Goal: Communication & Community: Answer question/provide support

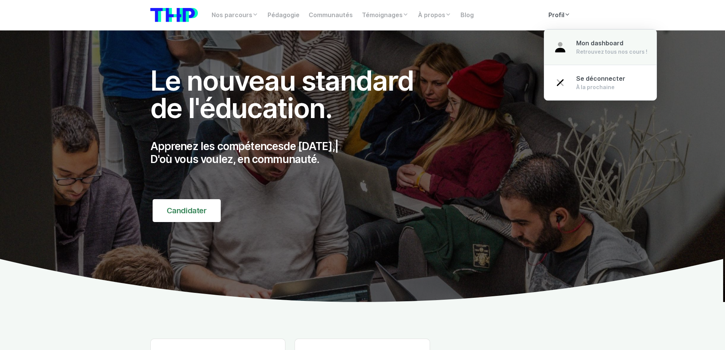
click at [581, 40] on span "Mon dashboard" at bounding box center [599, 43] width 47 height 7
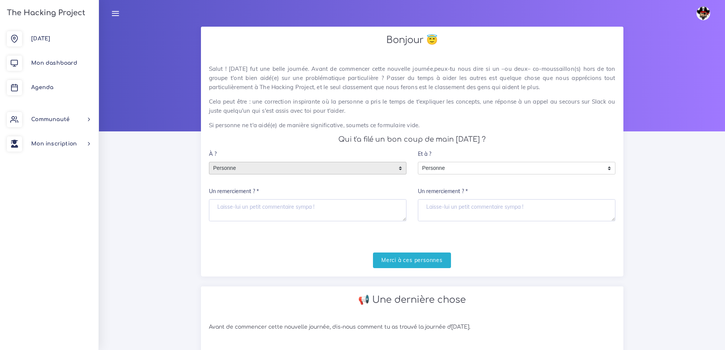
click at [244, 165] on span "Personne" at bounding box center [301, 168] width 185 height 12
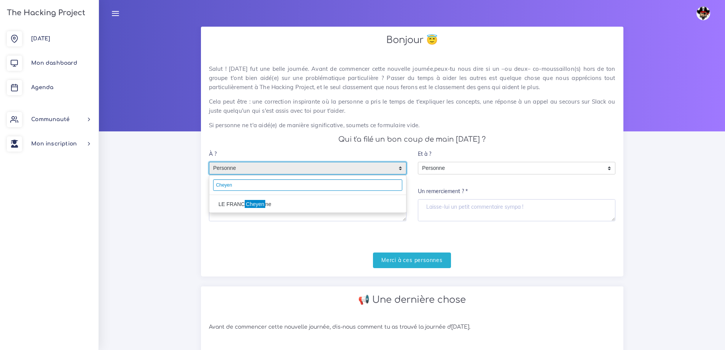
type input "Cheyen"
click at [265, 206] on li "LE FRANC Cheyen ne" at bounding box center [307, 204] width 197 height 12
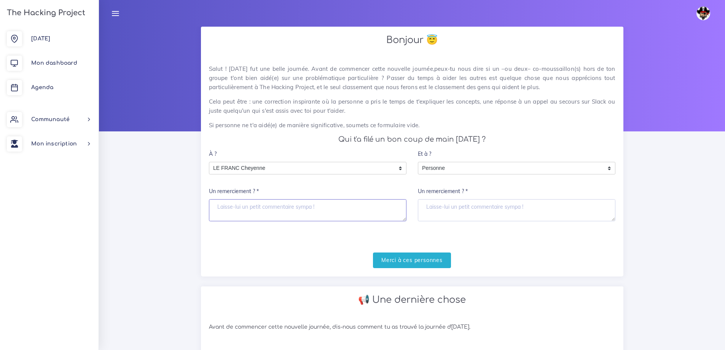
click at [234, 201] on textarea "Un remerciement ? *" at bounding box center [308, 210] width 198 height 22
type textarea "Merci pour tout"
click at [387, 257] on input "Merci à ces personnes" at bounding box center [412, 260] width 78 height 16
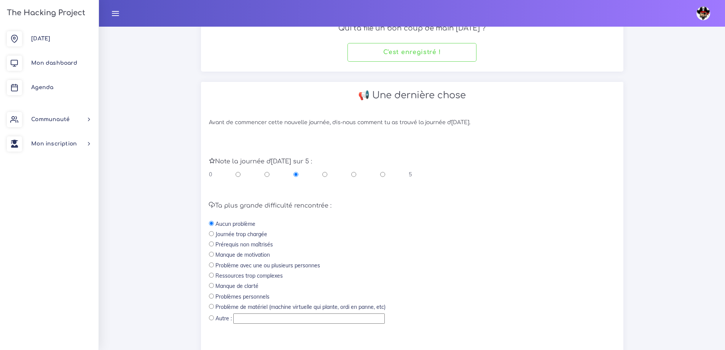
scroll to position [114, 0]
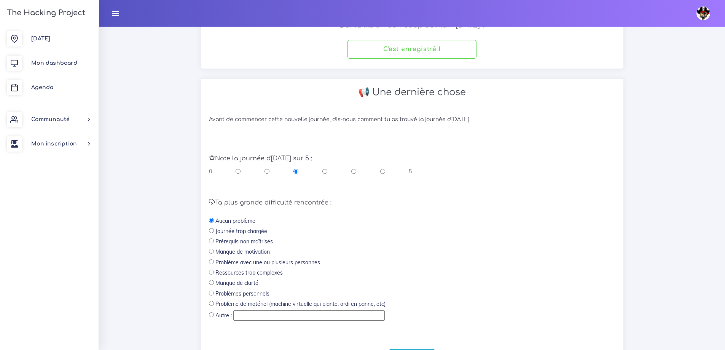
click at [382, 173] on input "radio" at bounding box center [382, 171] width 5 height 8
radio input "true"
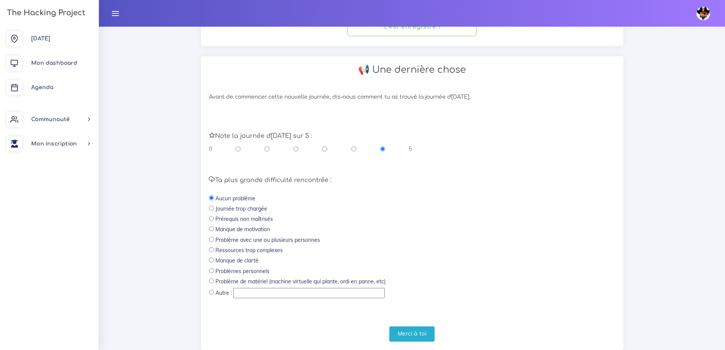
scroll to position [158, 0]
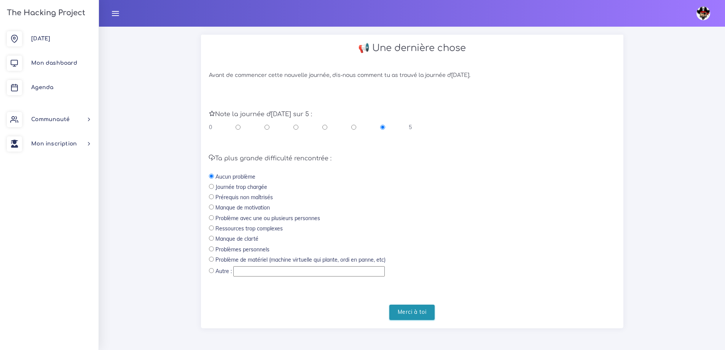
click at [413, 309] on input "Merci à toi" at bounding box center [412, 313] width 46 height 16
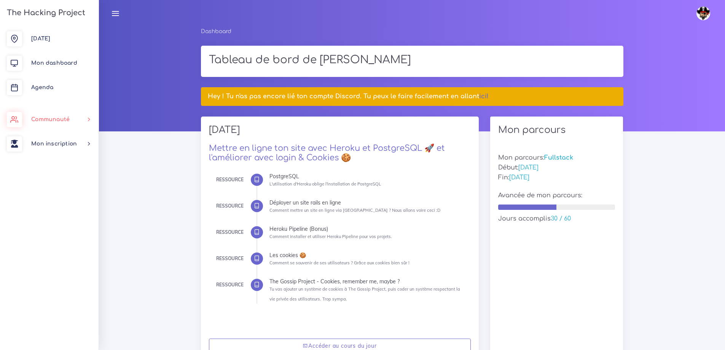
click at [61, 116] on link "Communauté" at bounding box center [49, 119] width 99 height 24
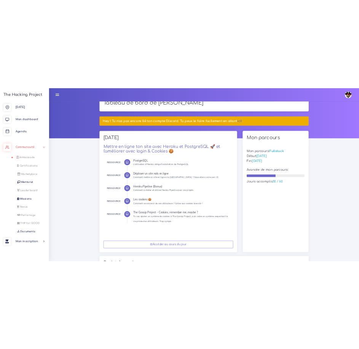
scroll to position [38, 0]
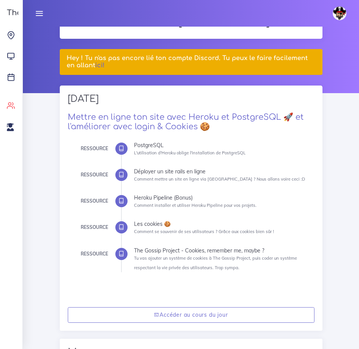
click at [35, 11] on icon at bounding box center [39, 13] width 8 height 8
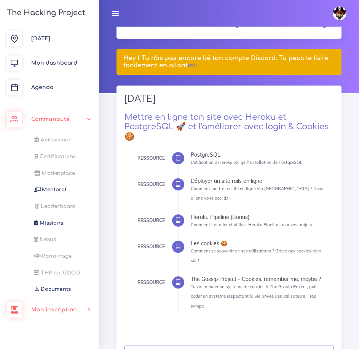
click at [67, 308] on span "Mon inscription" at bounding box center [54, 310] width 46 height 6
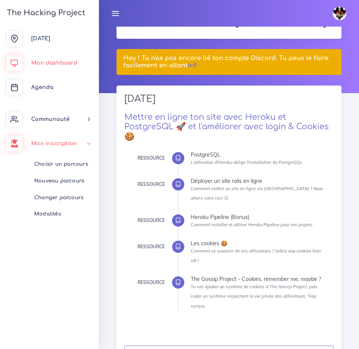
click at [60, 63] on span "Mon dashboard" at bounding box center [54, 63] width 46 height 6
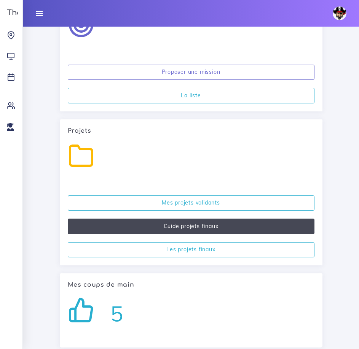
scroll to position [1432, 0]
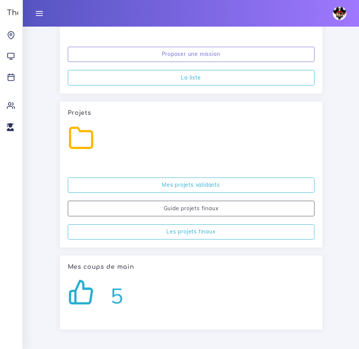
click at [43, 16] on icon at bounding box center [39, 13] width 8 height 8
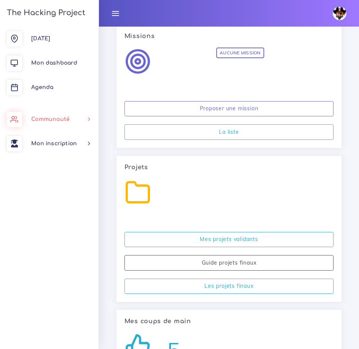
drag, startPoint x: 58, startPoint y: 117, endPoint x: 37, endPoint y: 142, distance: 32.9
click at [58, 117] on span "Communauté" at bounding box center [50, 119] width 38 height 6
